Goal: Transaction & Acquisition: Purchase product/service

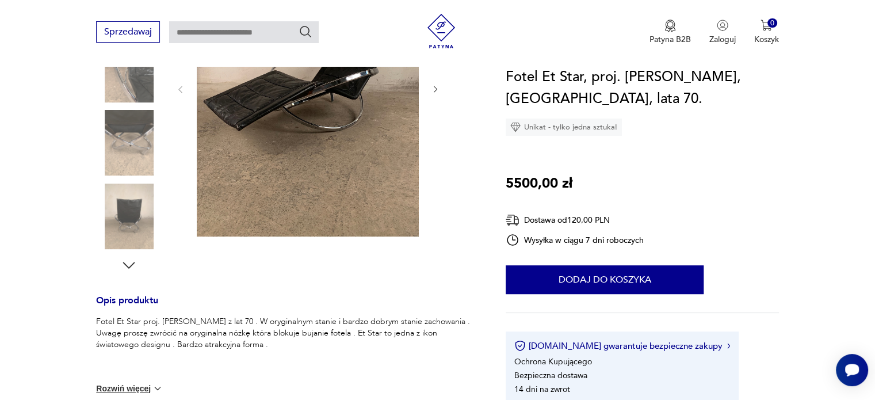
scroll to position [230, 0]
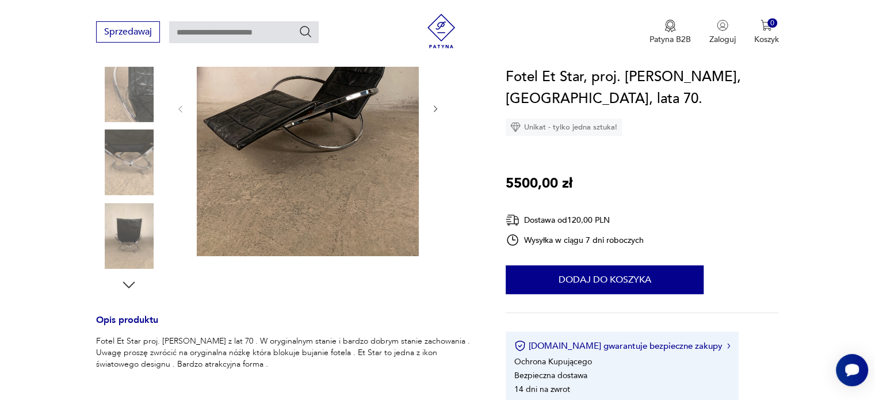
click at [134, 170] on img at bounding box center [129, 163] width 66 height 66
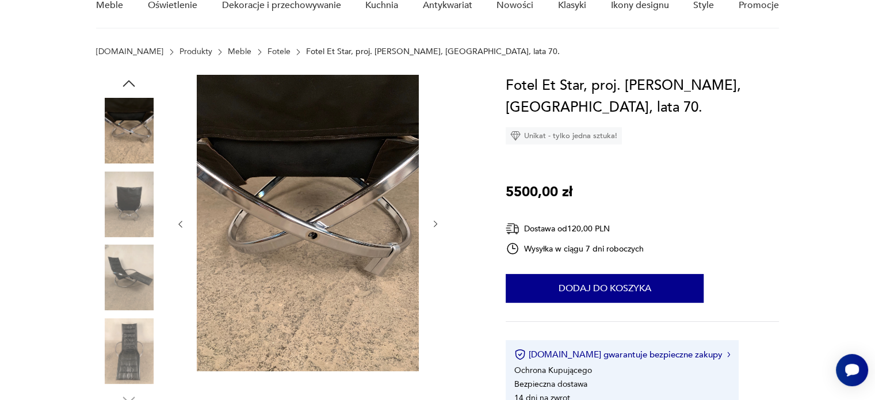
scroll to position [0, 0]
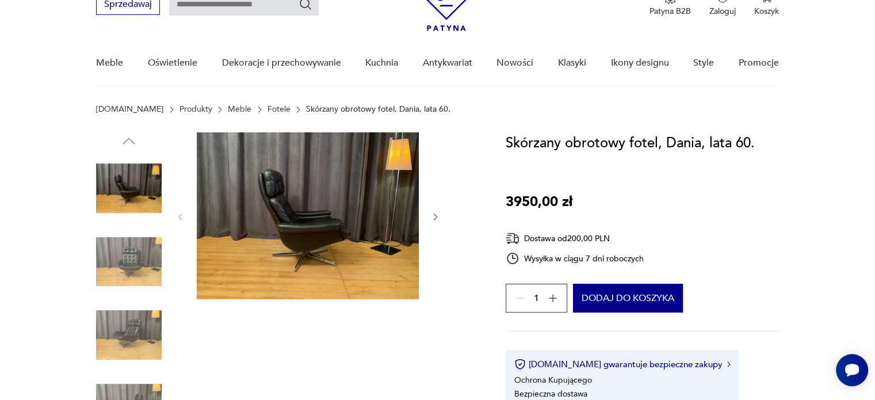
click at [142, 253] on img at bounding box center [129, 262] width 66 height 66
